Goal: Task Accomplishment & Management: Contribute content

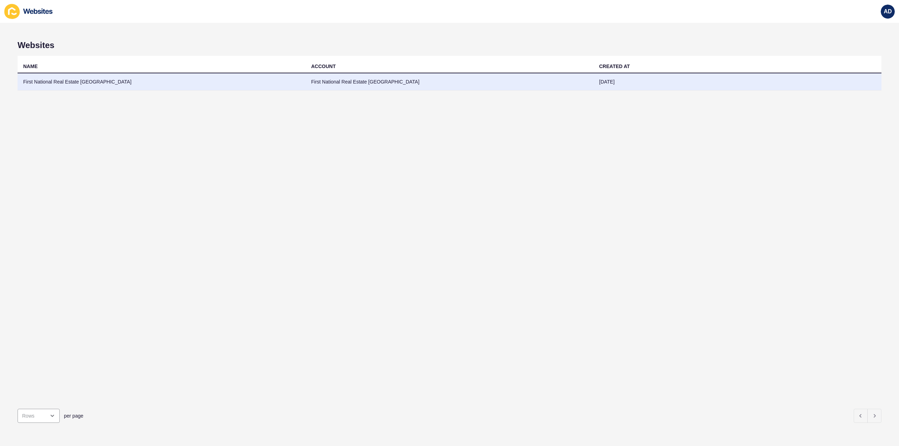
click at [71, 80] on td "First National Real Estate [GEOGRAPHIC_DATA]" at bounding box center [162, 81] width 288 height 17
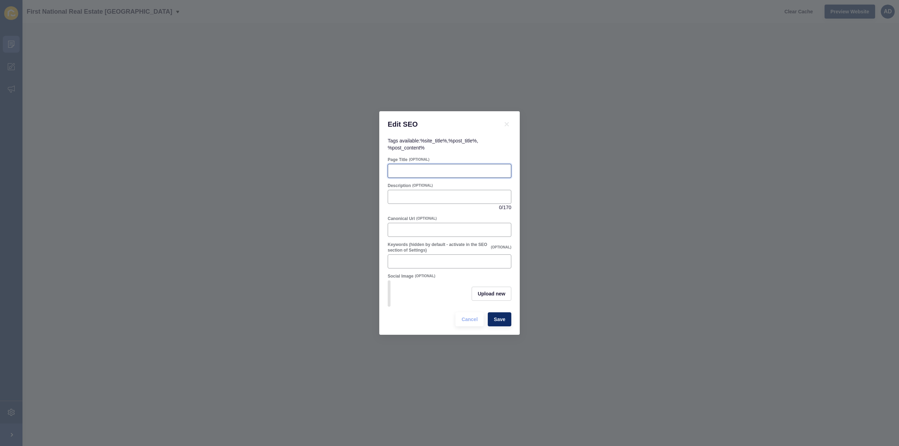
click at [436, 170] on input "Page Title" at bounding box center [449, 170] width 114 height 7
paste input "Bundaberg Real Estate Update: First-Home Buyer Stampede & Market Opportunities …"
type input "Bundaberg Real Estate Update: First-Home Buyer Stampede & Market Opportunities …"
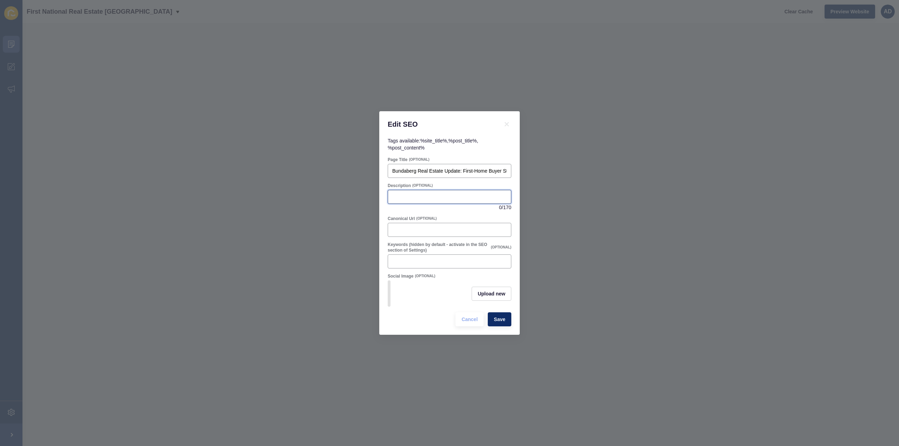
click at [431, 193] on input "Description" at bounding box center [449, 196] width 114 height 7
paste input "Discover how the First-Home Buyer Stampede is reshaping Bundaberg’s property ma…"
type input "Discover how the First-Home Buyer Stampede is reshaping Bundaberg’s property ma…"
click at [484, 216] on div "Canonical Url (OPTIONAL)" at bounding box center [450, 219] width 124 height 6
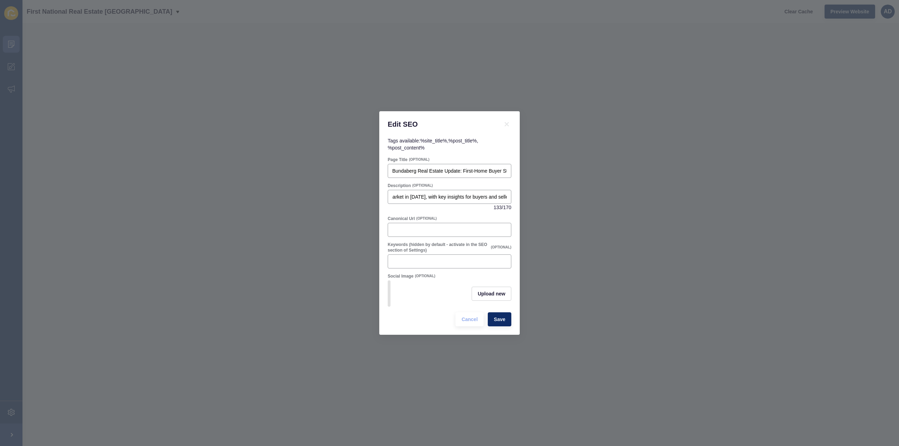
scroll to position [0, 0]
click at [500, 296] on span "Upload new" at bounding box center [491, 293] width 28 height 7
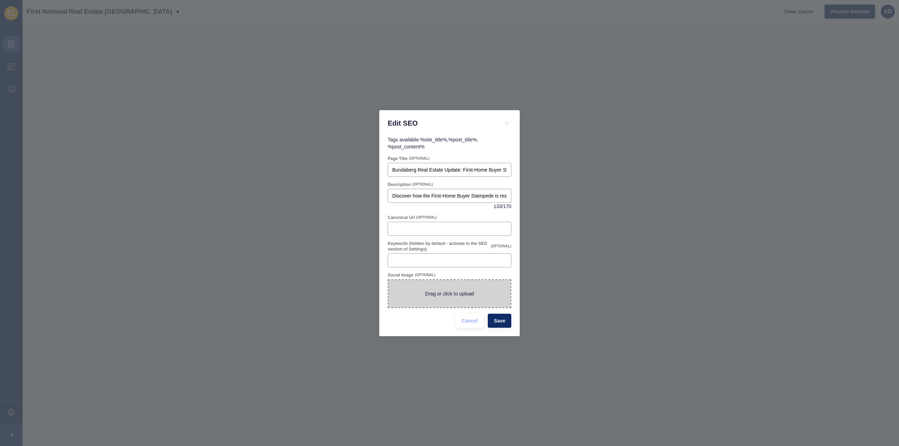
click at [471, 293] on span at bounding box center [449, 293] width 122 height 27
click at [388, 280] on input "Drag or click to upload" at bounding box center [388, 280] width 0 height 0
type input "C:\fakepath\First Home Buyer Stampede.png"
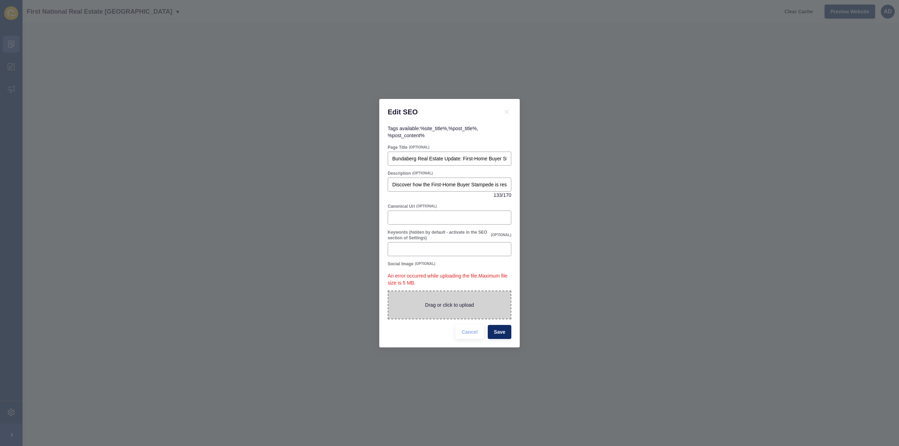
click at [468, 298] on span at bounding box center [449, 304] width 122 height 27
click at [388, 291] on input "Drag or click to upload" at bounding box center [388, 291] width 0 height 0
click at [463, 302] on span at bounding box center [449, 304] width 122 height 27
click at [388, 291] on input "Drag or click to upload" at bounding box center [388, 291] width 0 height 0
click at [505, 333] on span "Save" at bounding box center [500, 332] width 12 height 7
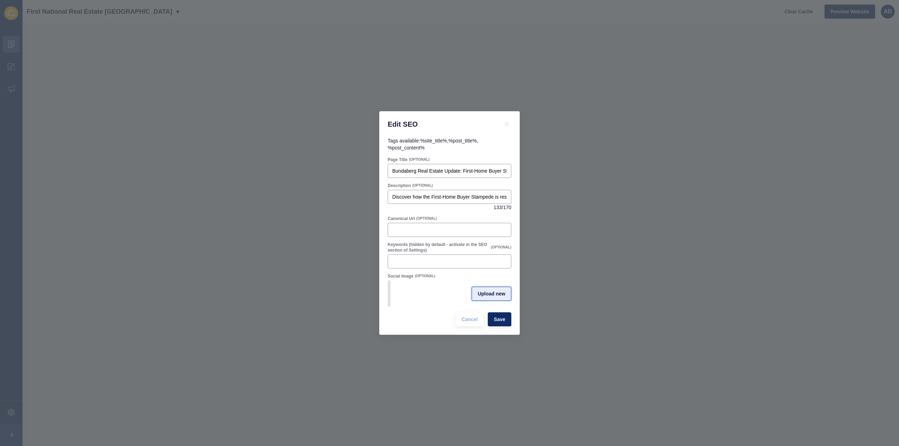
click at [476, 297] on button "Upload new" at bounding box center [491, 294] width 40 height 14
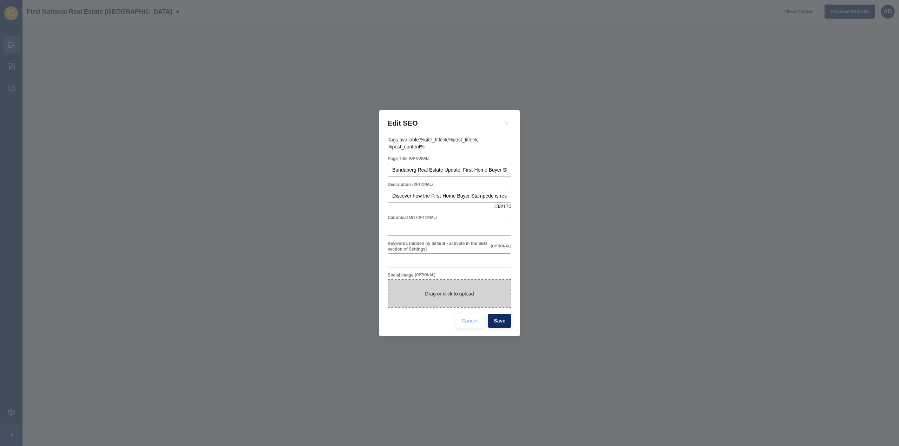
click at [476, 297] on span at bounding box center [449, 293] width 122 height 27
click at [388, 280] on input "Drag or click to upload" at bounding box center [388, 280] width 0 height 0
type input "C:\fakepath\First Home Buyer Stampede.png"
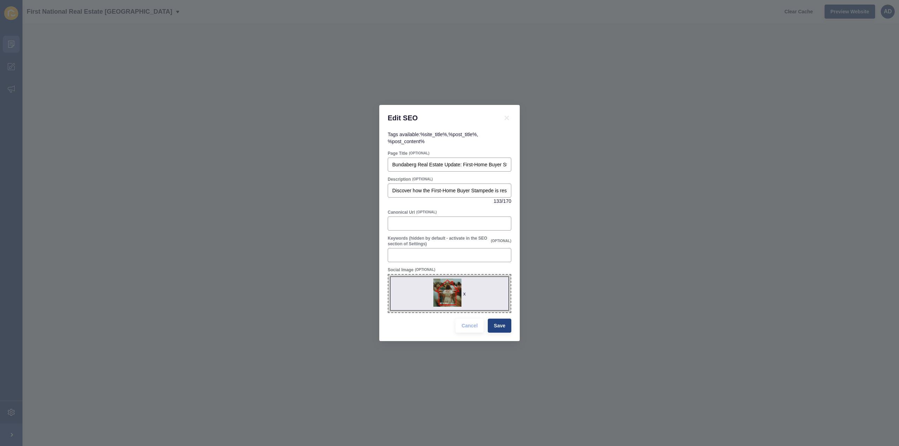
click at [502, 333] on div "Cancel Save" at bounding box center [483, 326] width 60 height 18
click at [494, 324] on span "Save" at bounding box center [500, 325] width 12 height 7
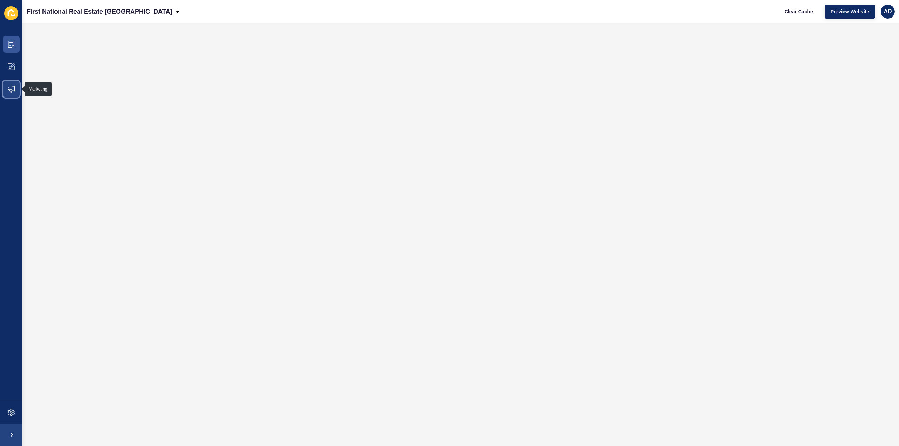
click at [11, 89] on icon at bounding box center [11, 89] width 7 height 7
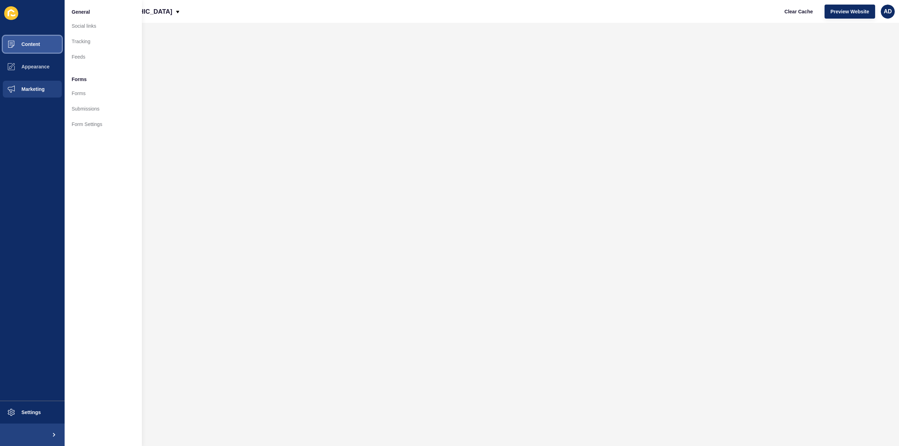
click at [25, 43] on span "Content" at bounding box center [19, 44] width 41 height 6
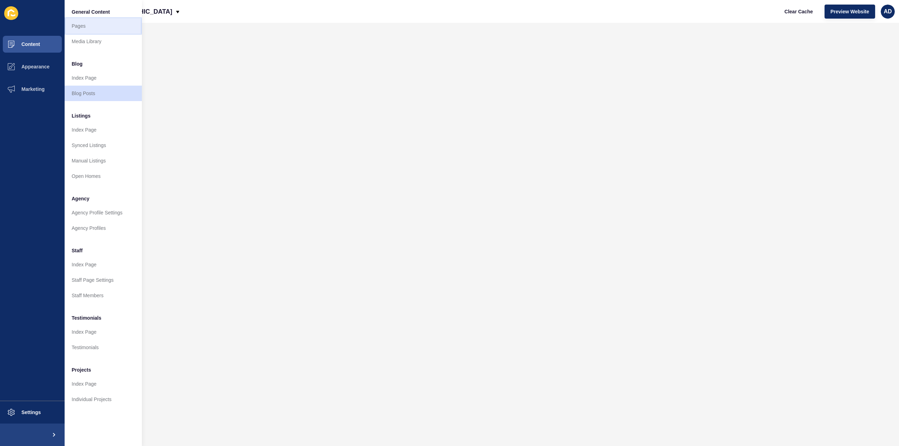
click at [81, 25] on link "Pages" at bounding box center [103, 25] width 77 height 15
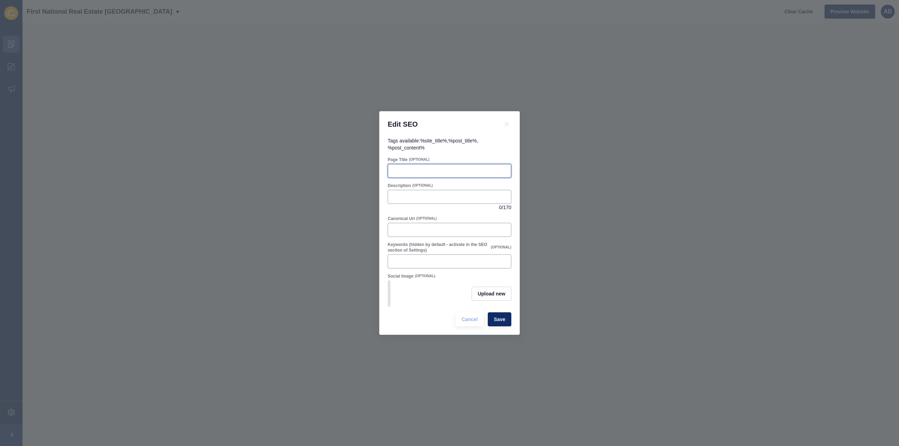
click at [418, 168] on input "Page Title" at bounding box center [449, 170] width 114 height 7
type input "Essential Tips & Key Facts for First Home Buyers and Single Parents"
click at [418, 168] on input "Essential Tips & Key Facts for First Home Buyers and Single Parents" at bounding box center [449, 170] width 114 height 7
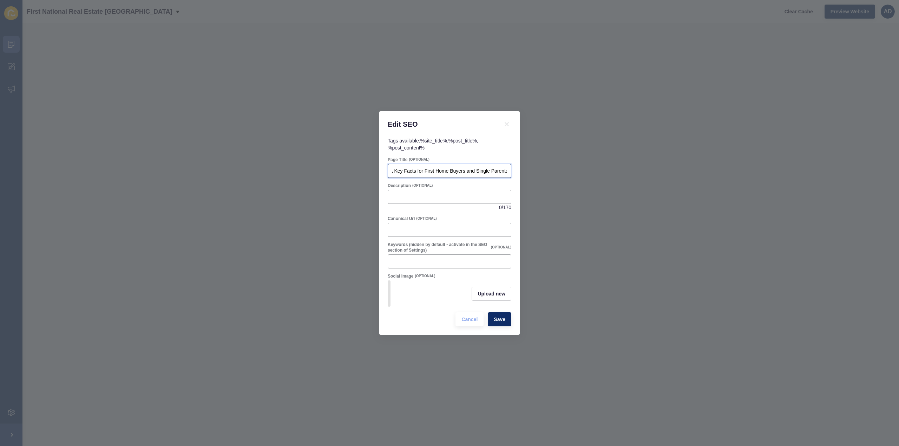
click at [418, 168] on input "Essential Tips & Key Facts for First Home Buyers and Single Parents" at bounding box center [449, 170] width 114 height 7
click at [419, 193] on input "Description" at bounding box center [449, 196] width 114 height 7
paste input "Essential Tips & Key Facts for First Home Buyers and Single Parents"
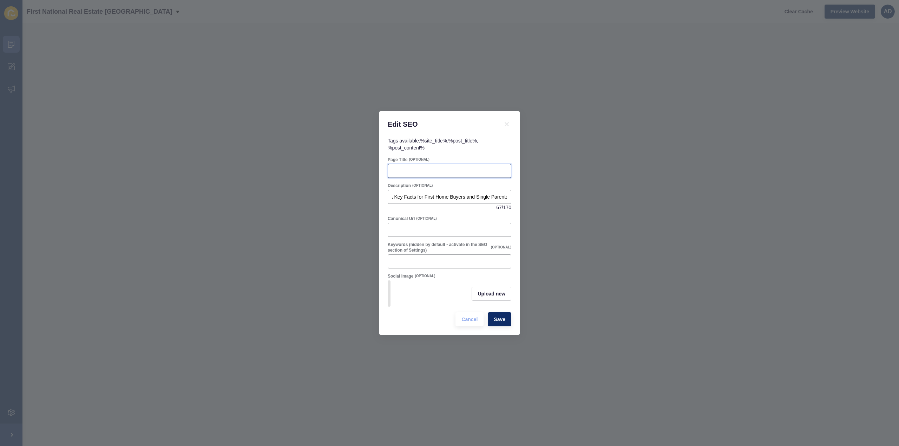
click at [431, 171] on input "Page Title" at bounding box center [449, 170] width 114 height 7
drag, startPoint x: 433, startPoint y: 195, endPoint x: 590, endPoint y: 192, distance: 156.6
click at [590, 192] on div "Edit SEO Tags available: %site_title% , %post_title% , %post_content% Page Titl…" at bounding box center [449, 223] width 899 height 446
click at [507, 193] on div "Essential Tips & Key Facts for First Home Buyers and Single Parents" at bounding box center [450, 197] width 124 height 14
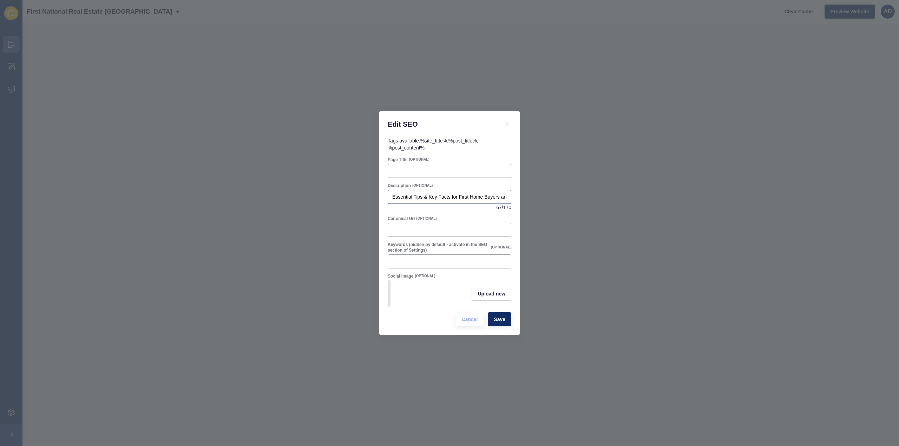
click at [507, 193] on div "Essential Tips & Key Facts for First Home Buyers and Single Parents" at bounding box center [450, 197] width 124 height 14
type input "Home Guarantee Scheme Essential Tips & Key Facts for First Home Buyers and Sing…"
click at [457, 172] on div at bounding box center [450, 171] width 124 height 14
type input "Home Guarantee Scheme Tips & Facts"
click at [501, 323] on span "Save" at bounding box center [500, 319] width 12 height 7
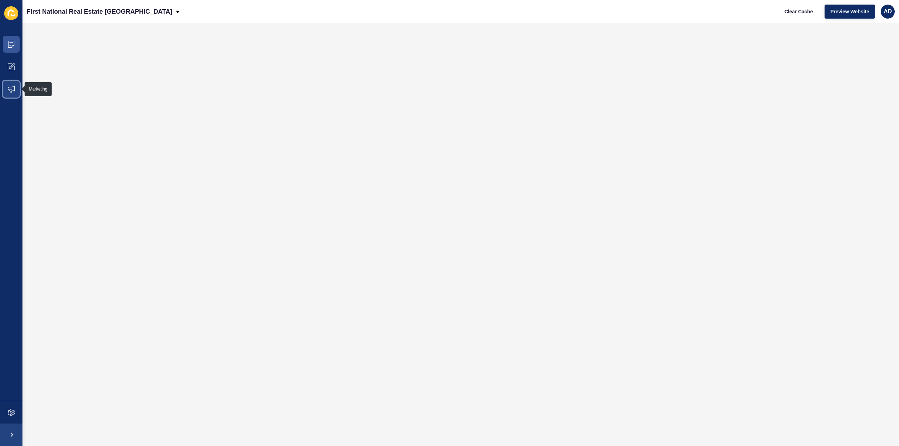
click at [11, 81] on span at bounding box center [11, 89] width 22 height 22
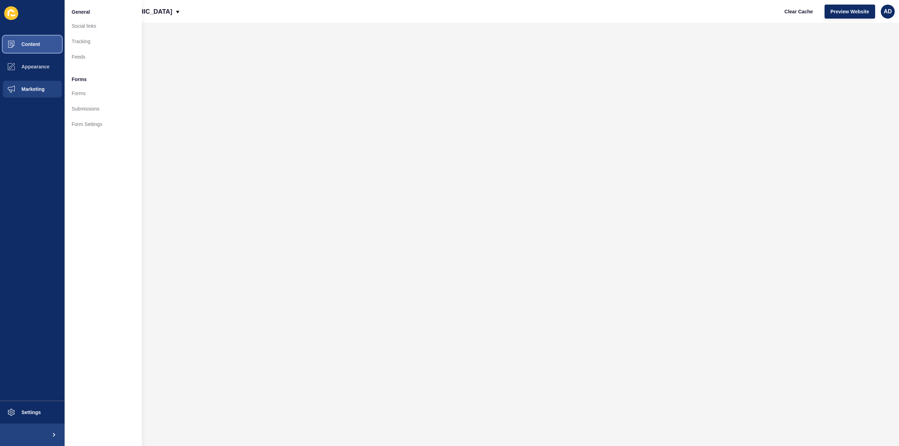
click at [23, 41] on button "Content" at bounding box center [32, 44] width 65 height 22
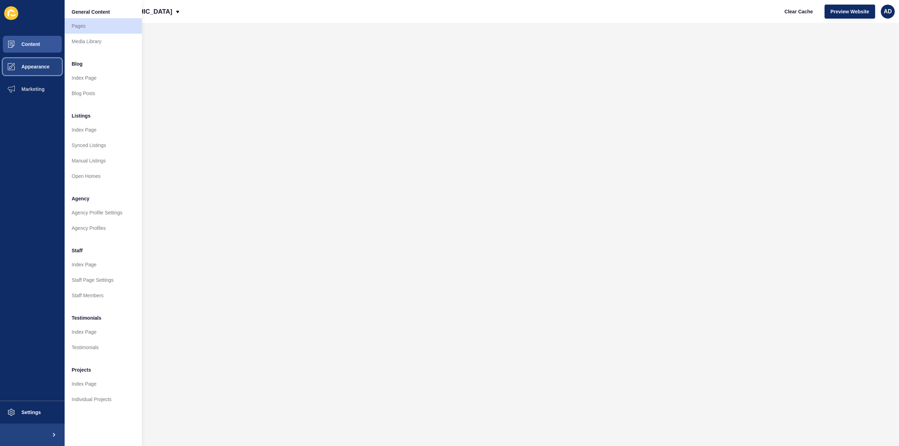
click at [39, 64] on button "Appearance" at bounding box center [32, 66] width 65 height 22
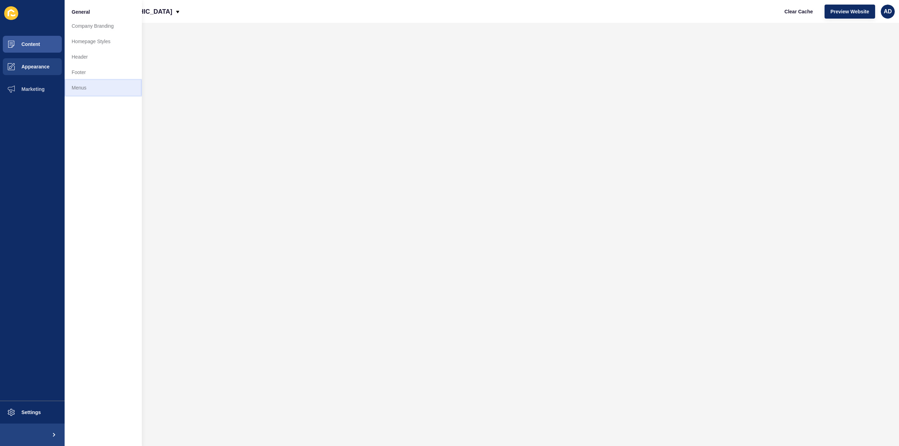
click at [81, 85] on link "Menus" at bounding box center [103, 87] width 77 height 15
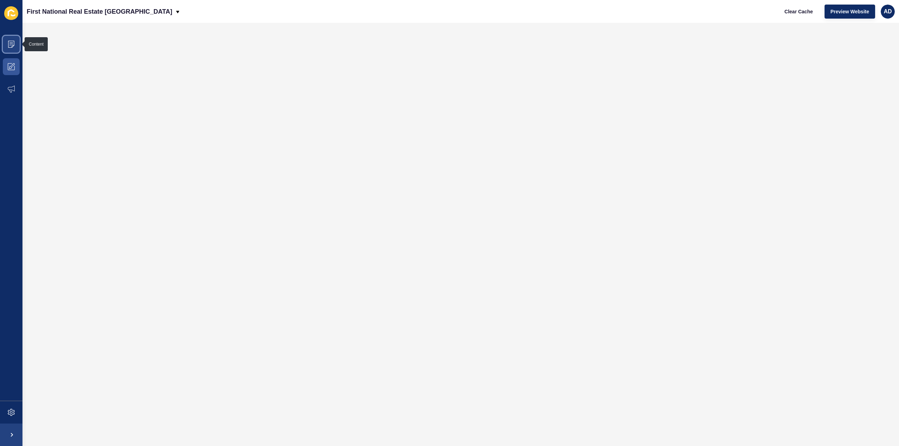
click at [12, 44] on icon at bounding box center [11, 44] width 4 height 0
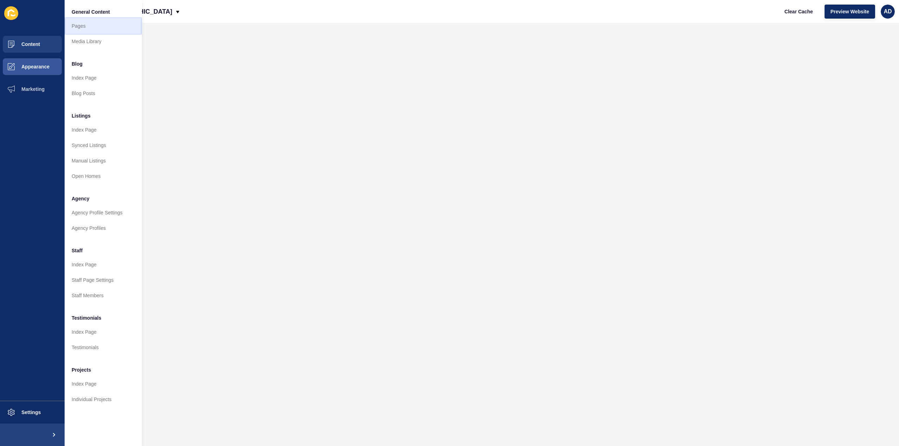
click at [82, 27] on link "Pages" at bounding box center [103, 25] width 77 height 15
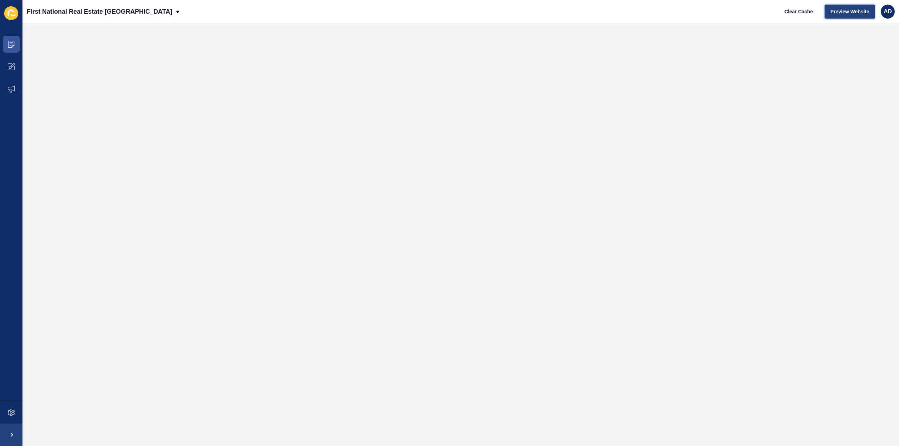
click at [845, 12] on span "Preview Website" at bounding box center [849, 11] width 39 height 7
click at [791, 8] on span "Clear Cache" at bounding box center [798, 11] width 28 height 7
click at [6, 65] on span at bounding box center [11, 66] width 22 height 22
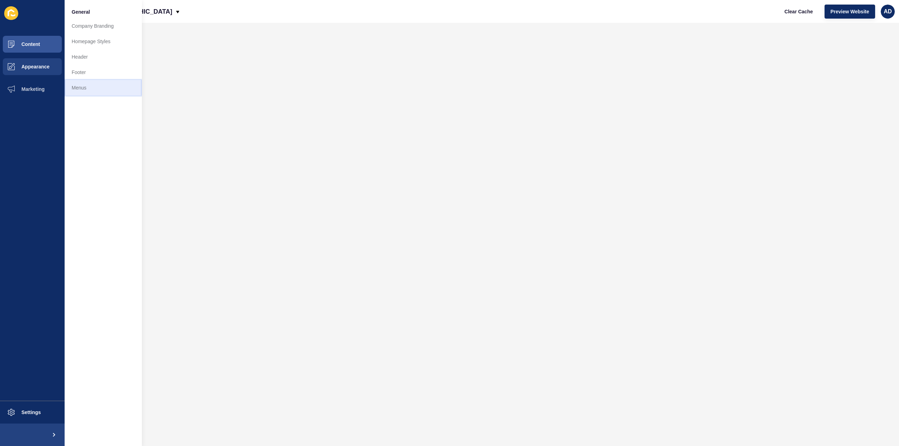
click at [78, 86] on link "Menus" at bounding box center [103, 87] width 77 height 15
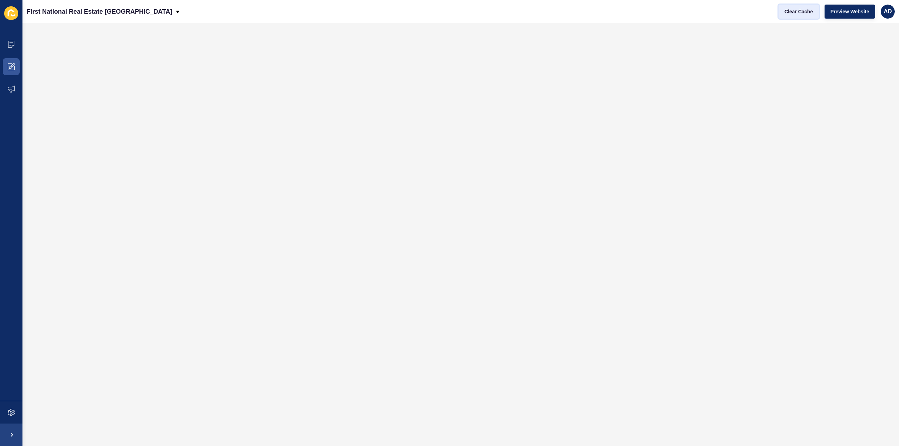
click at [802, 14] on span "Clear Cache" at bounding box center [798, 11] width 28 height 7
click at [10, 40] on span at bounding box center [11, 44] width 22 height 22
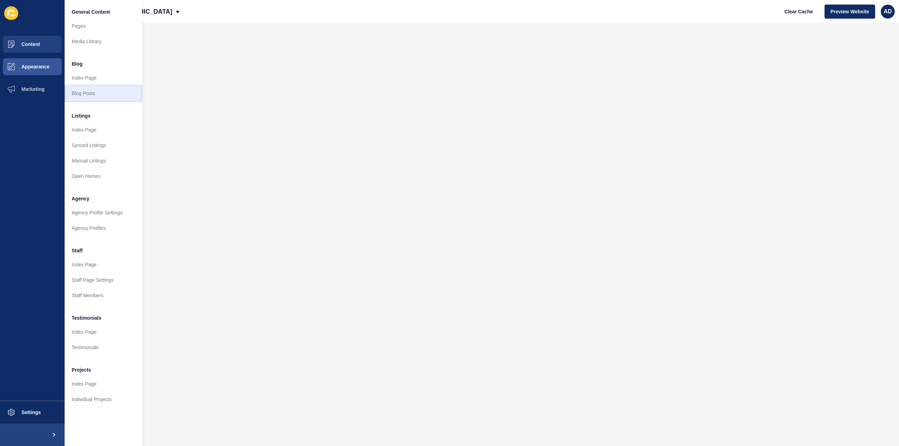
click at [92, 94] on link "Blog Posts" at bounding box center [103, 93] width 77 height 15
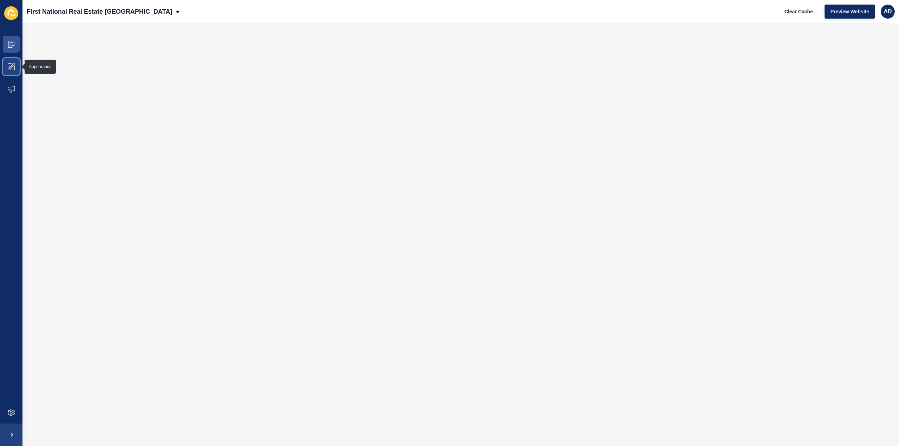
click at [10, 63] on icon at bounding box center [11, 66] width 7 height 7
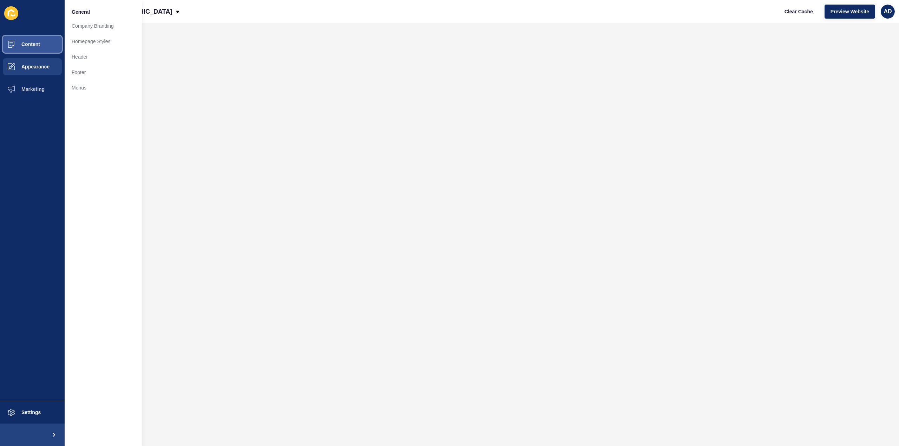
click at [21, 45] on span "Content" at bounding box center [19, 44] width 41 height 6
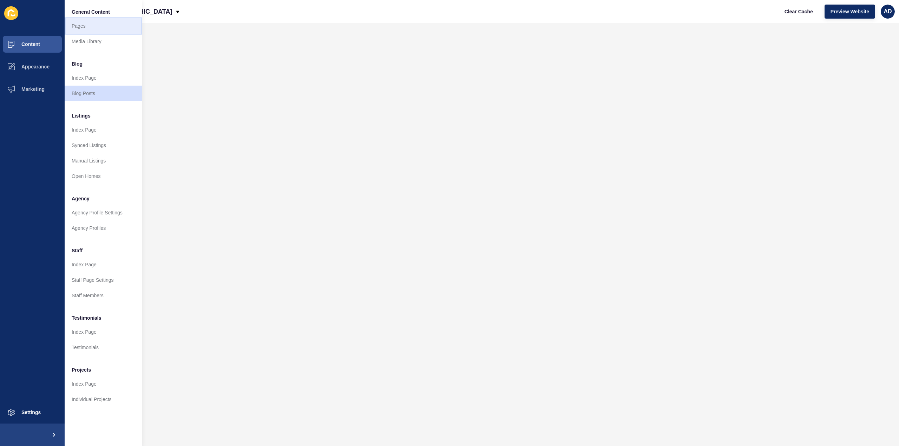
click at [81, 27] on link "Pages" at bounding box center [103, 25] width 77 height 15
